Goal: Task Accomplishment & Management: Use online tool/utility

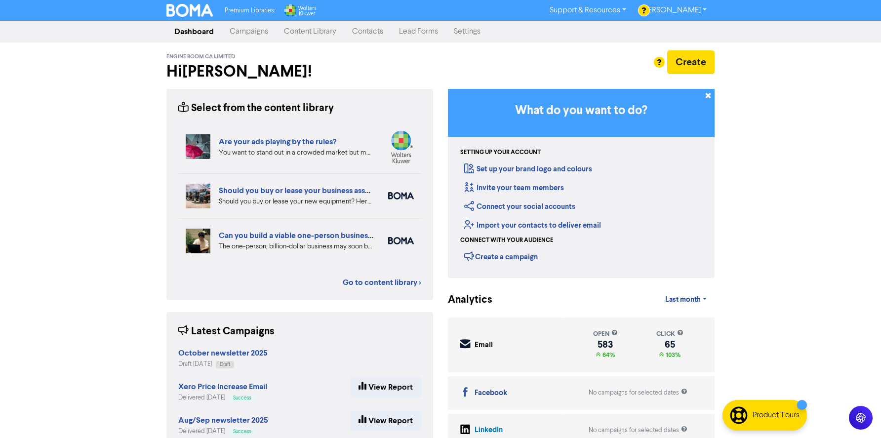
click at [248, 31] on link "Campaigns" at bounding box center [249, 32] width 54 height 20
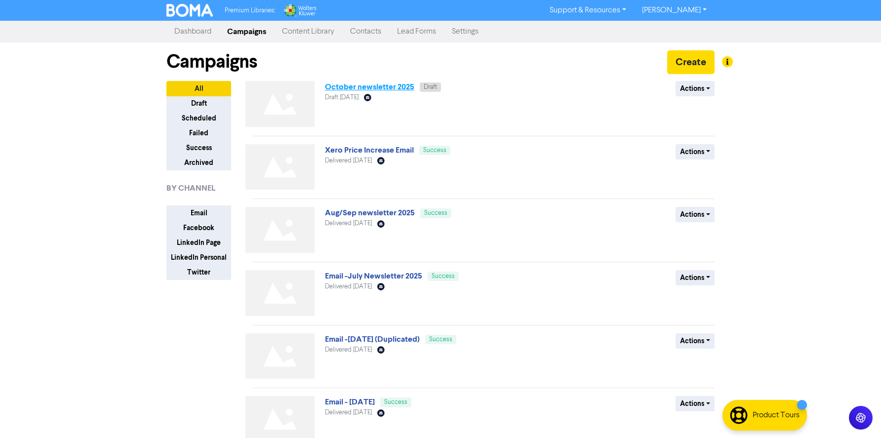
click at [364, 89] on link "October newsletter 2025" at bounding box center [369, 87] width 89 height 10
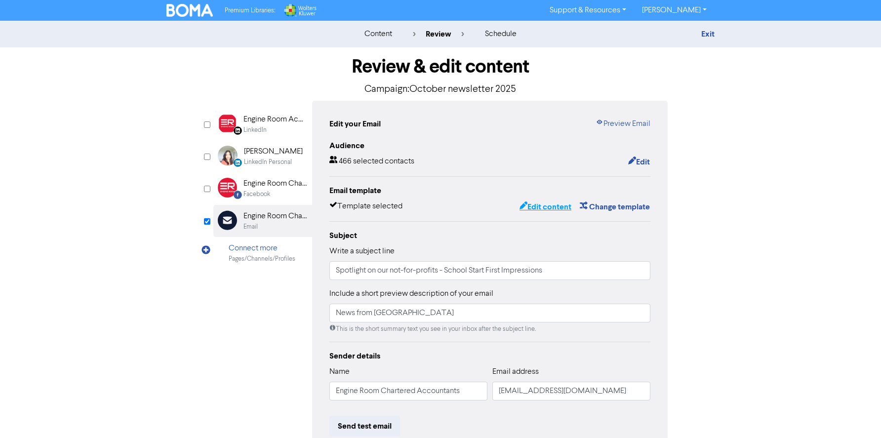
click at [548, 205] on button "Edit content" at bounding box center [545, 206] width 53 height 13
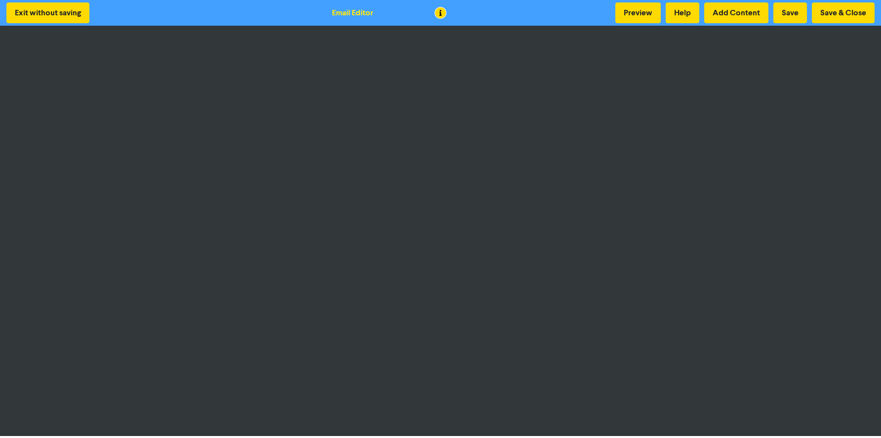
scroll to position [2, 0]
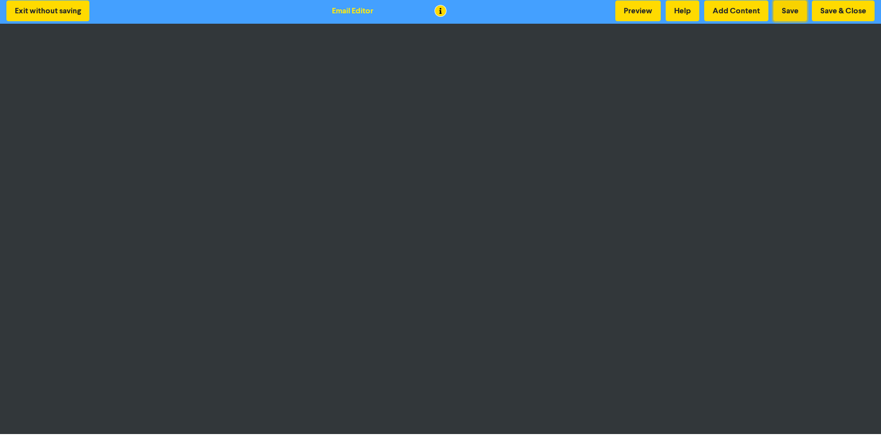
click at [790, 8] on button "Save" at bounding box center [790, 10] width 34 height 21
click at [631, 8] on button "Preview" at bounding box center [637, 10] width 45 height 21
click at [836, 11] on button "Save & Close" at bounding box center [843, 10] width 63 height 21
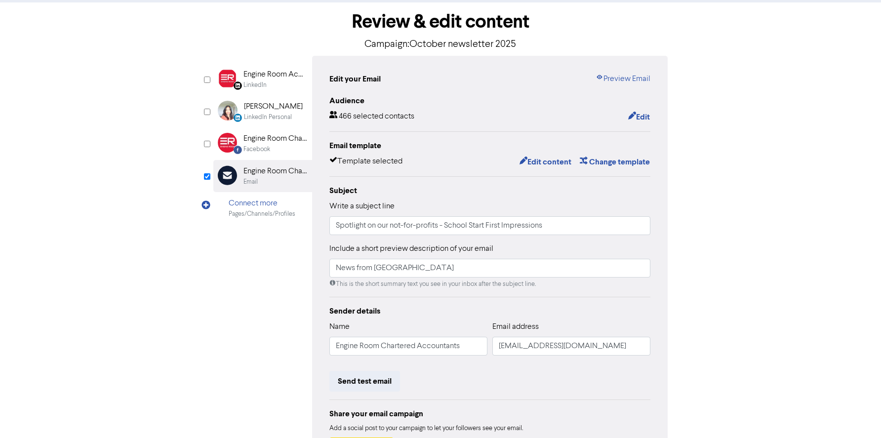
scroll to position [79, 0]
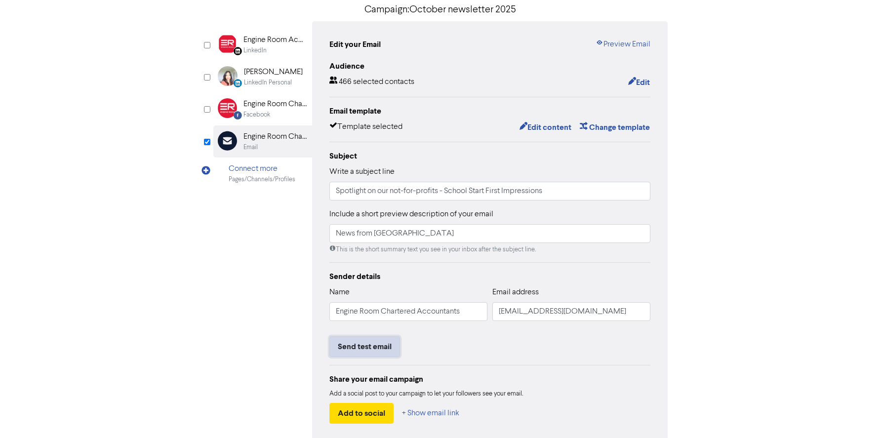
click at [367, 346] on button "Send test email" at bounding box center [364, 346] width 71 height 21
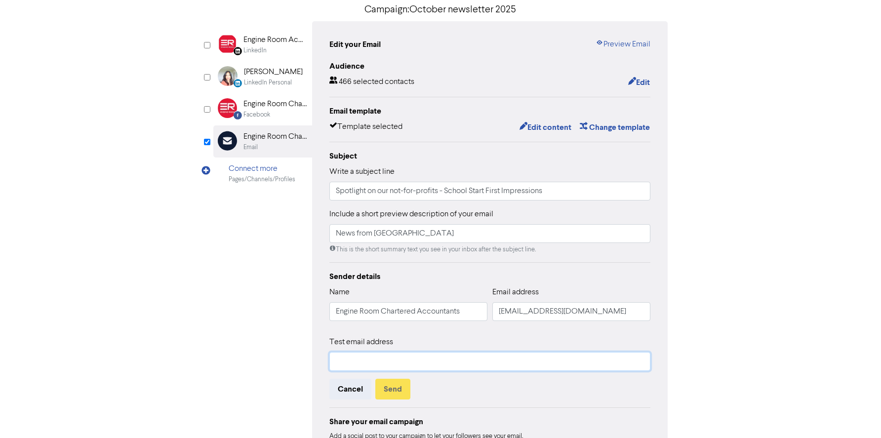
click at [410, 355] on input "text" at bounding box center [489, 361] width 321 height 19
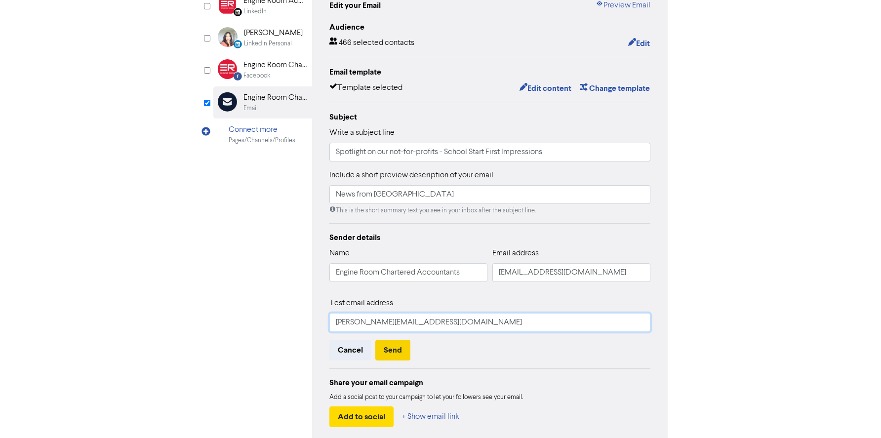
scroll to position [122, 0]
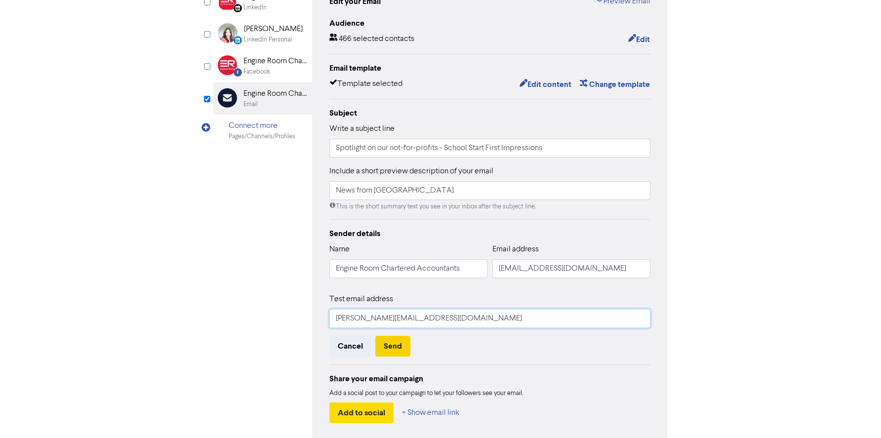
type input "[PERSON_NAME][EMAIL_ADDRESS][DOMAIN_NAME]"
click at [398, 349] on button "Send" at bounding box center [392, 346] width 35 height 21
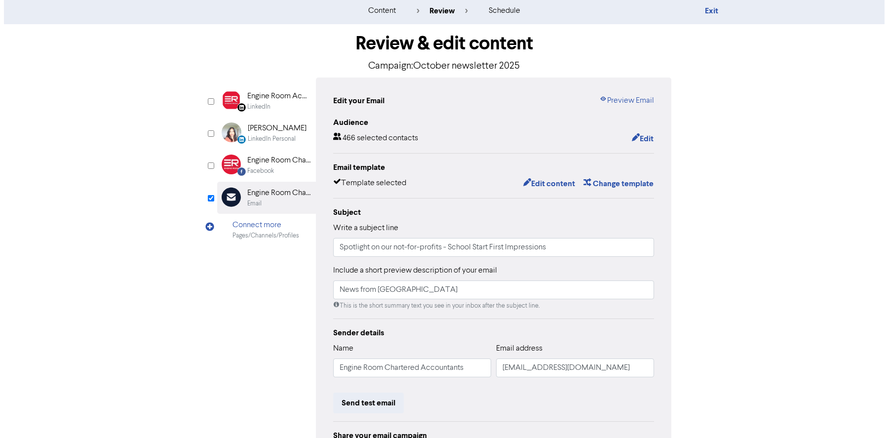
scroll to position [0, 0]
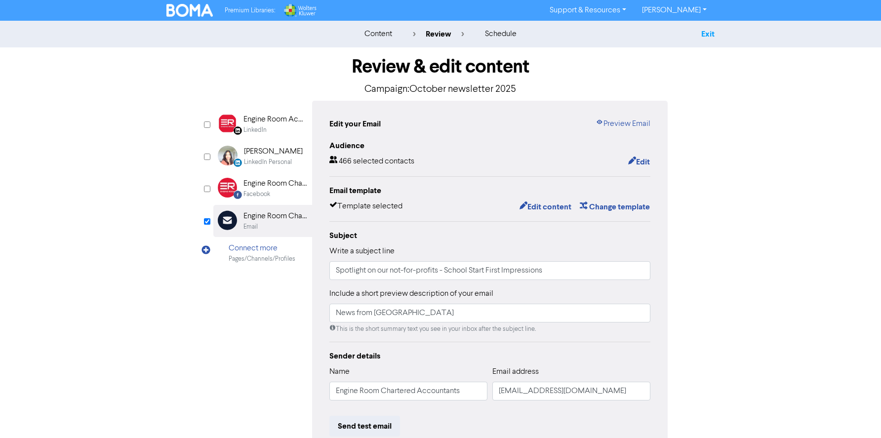
click at [710, 36] on link "Exit" at bounding box center [707, 34] width 13 height 10
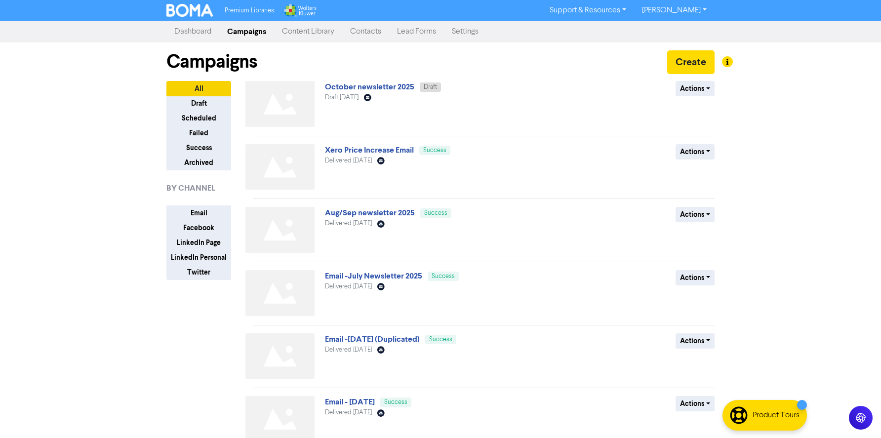
click at [669, 10] on link "[PERSON_NAME]" at bounding box center [674, 10] width 80 height 16
click at [667, 29] on button "Log Out" at bounding box center [673, 30] width 78 height 12
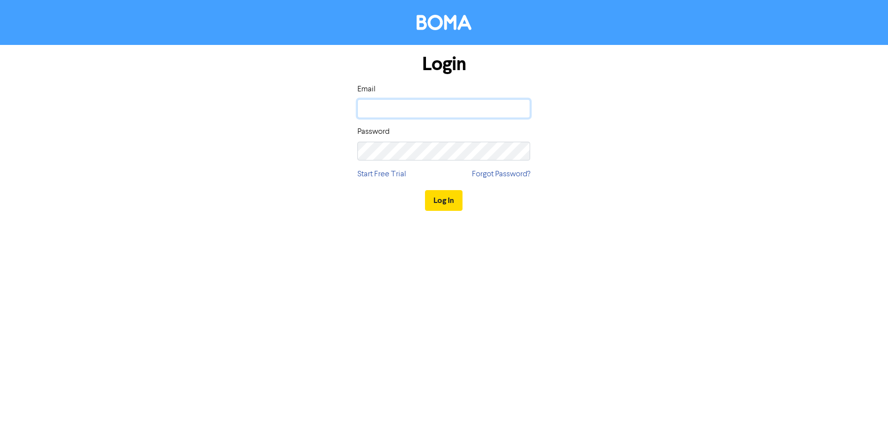
type input "[PERSON_NAME][EMAIL_ADDRESS][DOMAIN_NAME]"
